Goal: Task Accomplishment & Management: Use online tool/utility

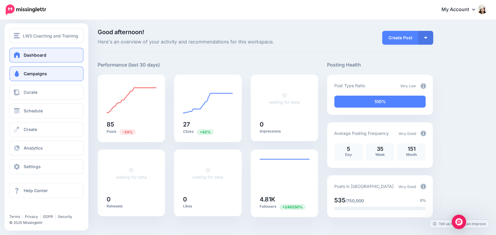
click at [17, 72] on span at bounding box center [17, 74] width 8 height 6
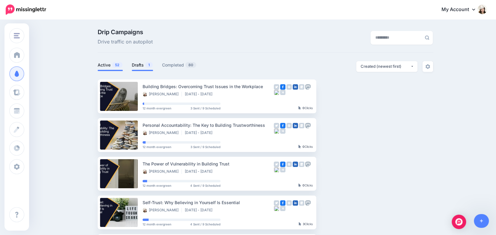
click at [139, 66] on link "Drafts 1" at bounding box center [142, 64] width 21 height 7
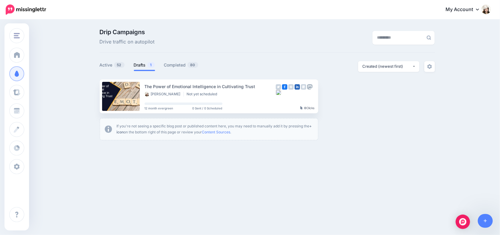
drag, startPoint x: 342, startPoint y: 95, endPoint x: 337, endPoint y: 54, distance: 41.3
click at [341, 95] on link "Setup Campaign" at bounding box center [342, 96] width 41 height 11
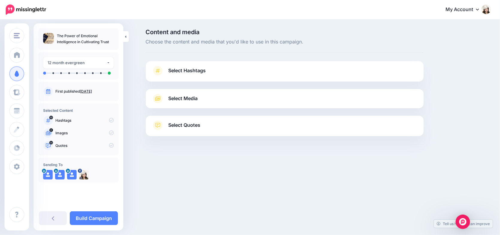
click at [196, 71] on span "Select Hashtags" at bounding box center [187, 70] width 37 height 8
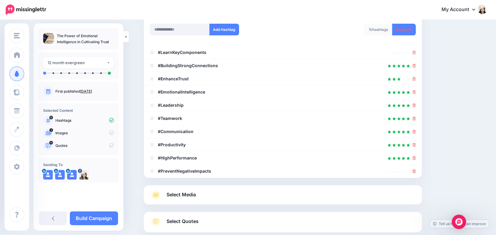
scroll to position [86, 0]
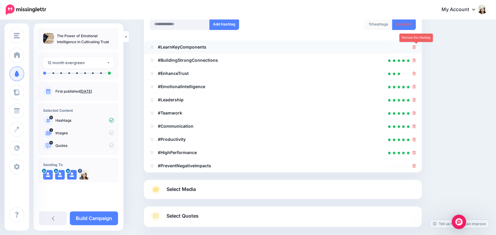
click at [416, 46] on icon at bounding box center [413, 47] width 3 height 4
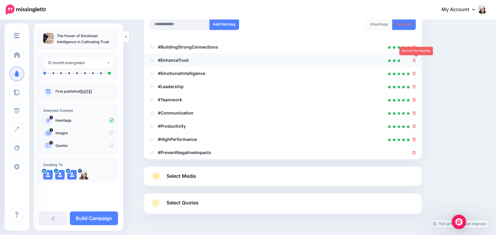
click at [416, 60] on icon at bounding box center [413, 60] width 3 height 4
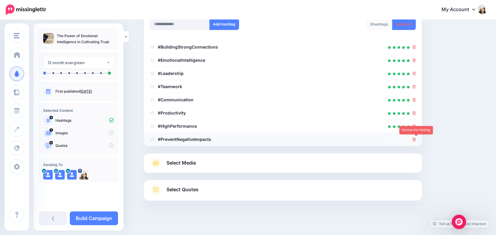
click at [414, 138] on icon at bounding box center [413, 139] width 3 height 4
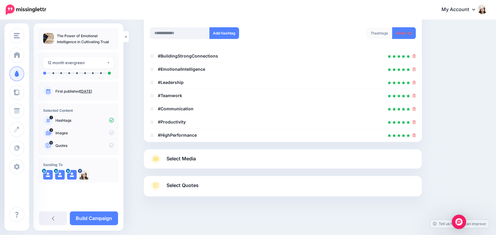
click at [196, 160] on span "Select Media" at bounding box center [180, 158] width 29 height 8
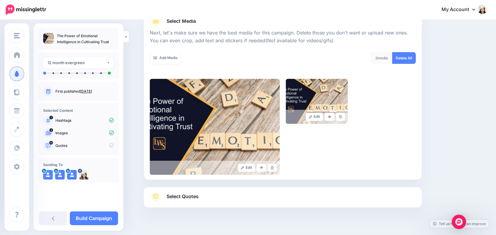
scroll to position [88, 0]
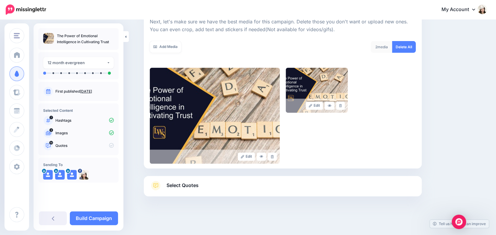
click at [195, 187] on span "Select Quotes" at bounding box center [182, 185] width 32 height 8
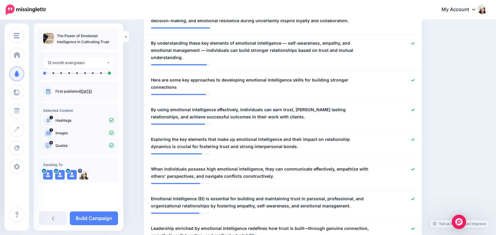
scroll to position [205, 0]
click at [413, 78] on icon at bounding box center [412, 79] width 3 height 3
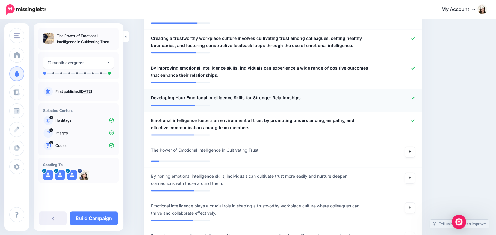
scroll to position [480, 0]
click at [413, 96] on icon at bounding box center [412, 97] width 3 height 2
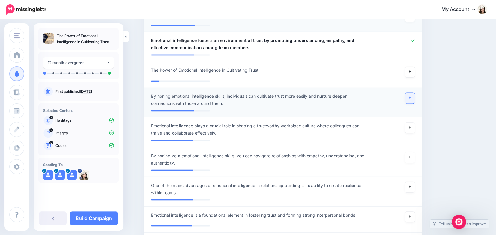
click at [411, 96] on icon at bounding box center [409, 97] width 2 height 3
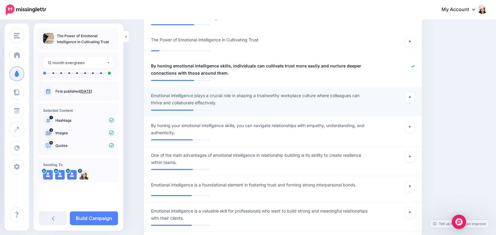
scroll to position [593, 0]
click at [411, 95] on icon at bounding box center [409, 96] width 2 height 3
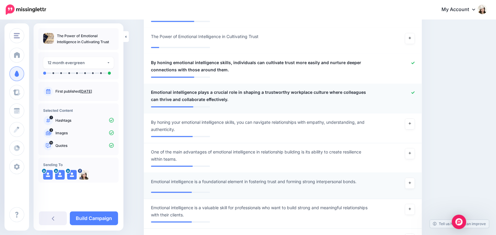
scroll to position [597, 0]
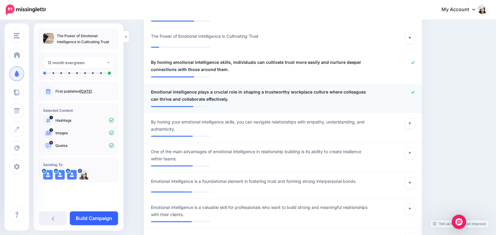
click at [85, 218] on link "Build Campaign" at bounding box center [94, 218] width 48 height 14
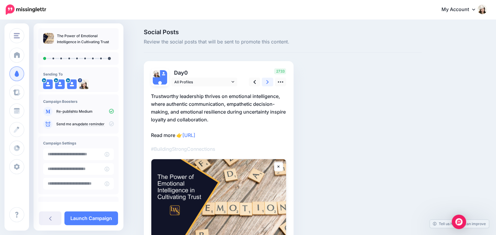
click at [269, 83] on icon at bounding box center [267, 82] width 2 height 4
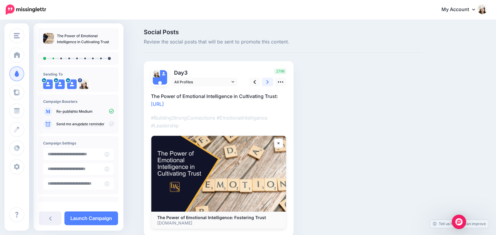
click at [269, 83] on icon at bounding box center [267, 82] width 2 height 4
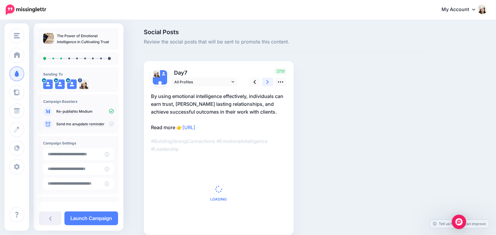
click at [269, 83] on icon at bounding box center [267, 82] width 2 height 4
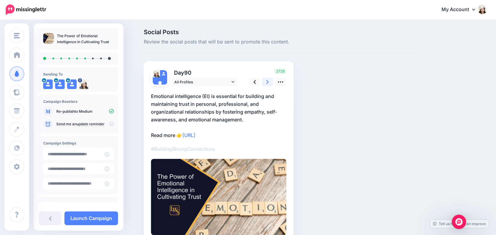
click at [269, 83] on icon at bounding box center [267, 82] width 2 height 4
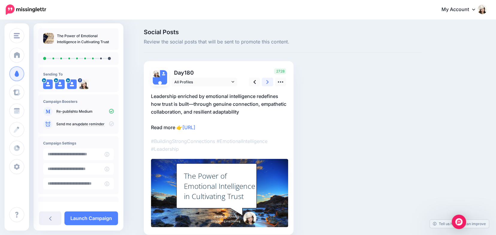
click at [269, 83] on icon at bounding box center [267, 82] width 2 height 4
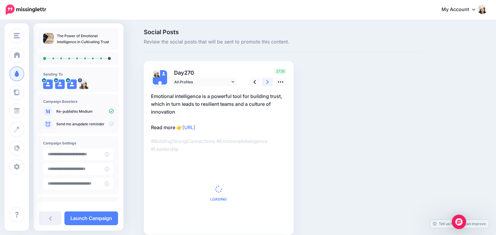
click at [269, 83] on icon at bounding box center [267, 82] width 2 height 4
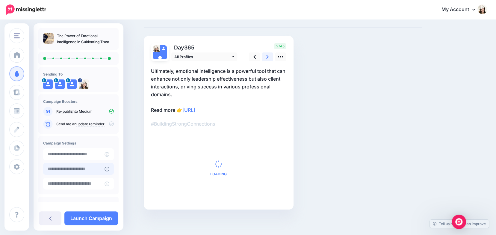
scroll to position [26, 0]
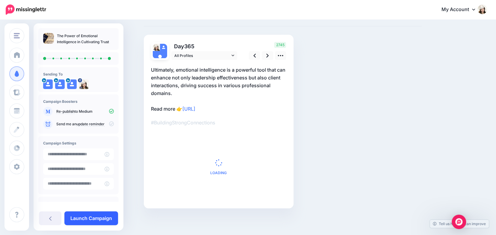
click at [95, 222] on link "Launch Campaign" at bounding box center [91, 218] width 54 height 14
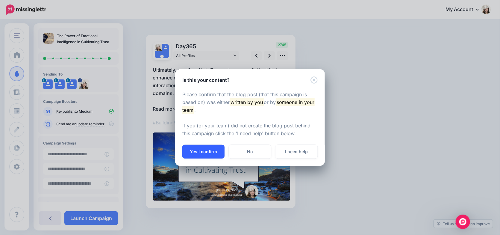
click at [200, 151] on button "Yes I confirm" at bounding box center [203, 152] width 42 height 14
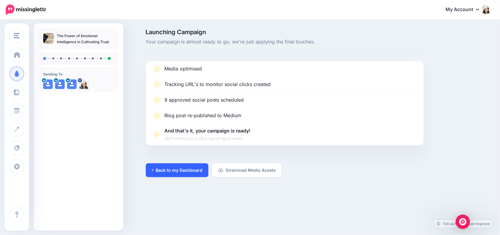
click at [167, 172] on link "Back to my Dashboard" at bounding box center [177, 170] width 63 height 14
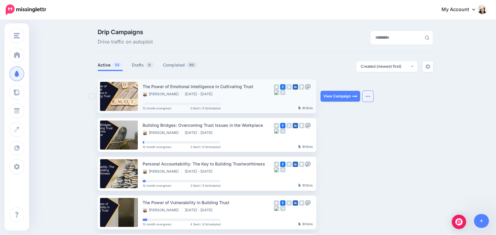
click at [369, 95] on img "button" at bounding box center [367, 96] width 5 height 2
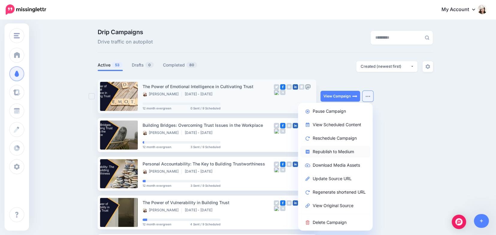
click at [343, 151] on link "Republish to Medium" at bounding box center [335, 151] width 70 height 12
